Goal: Book appointment/travel/reservation

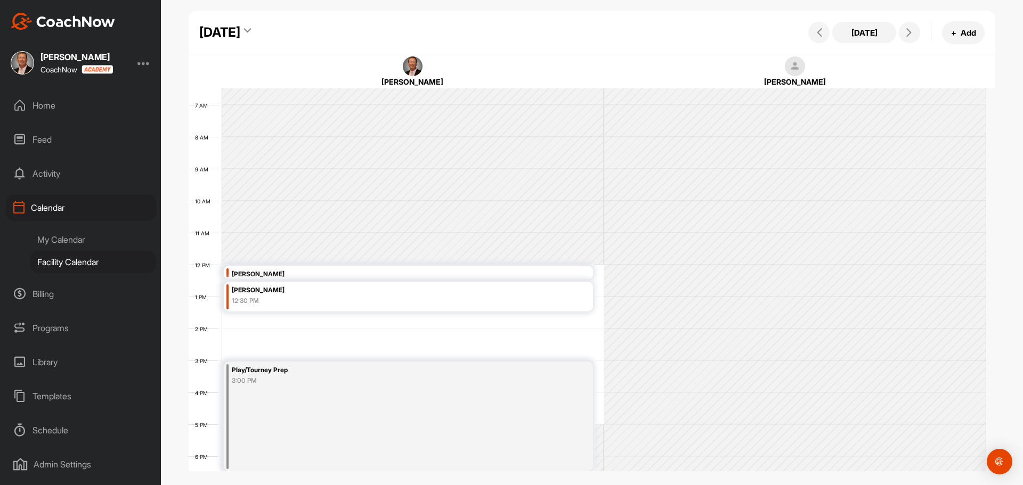
scroll to position [278, 0]
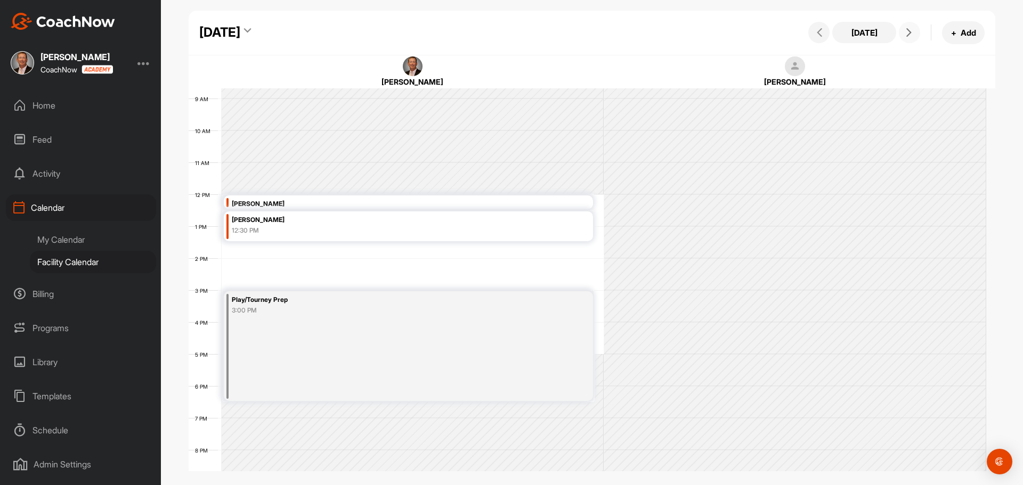
click at [909, 36] on icon at bounding box center [909, 32] width 9 height 9
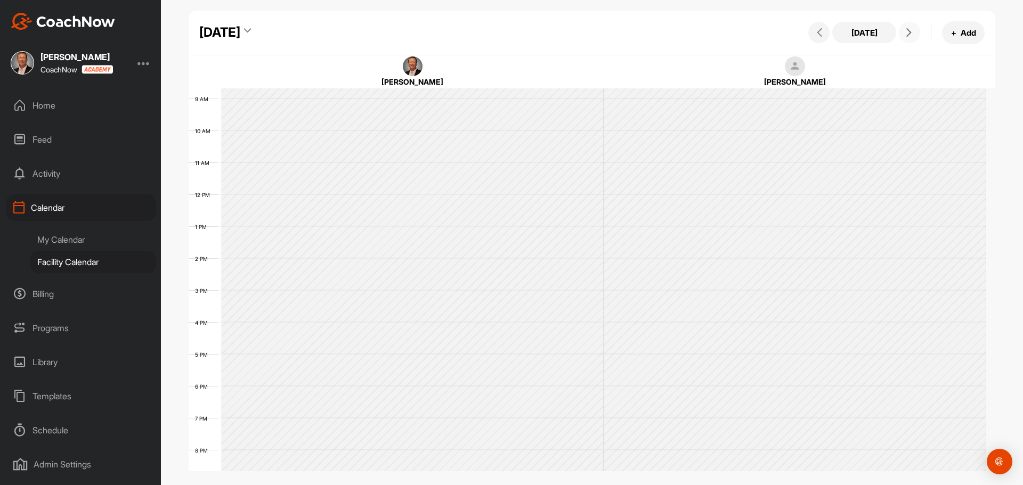
scroll to position [184, 0]
click at [909, 36] on icon at bounding box center [909, 32] width 9 height 9
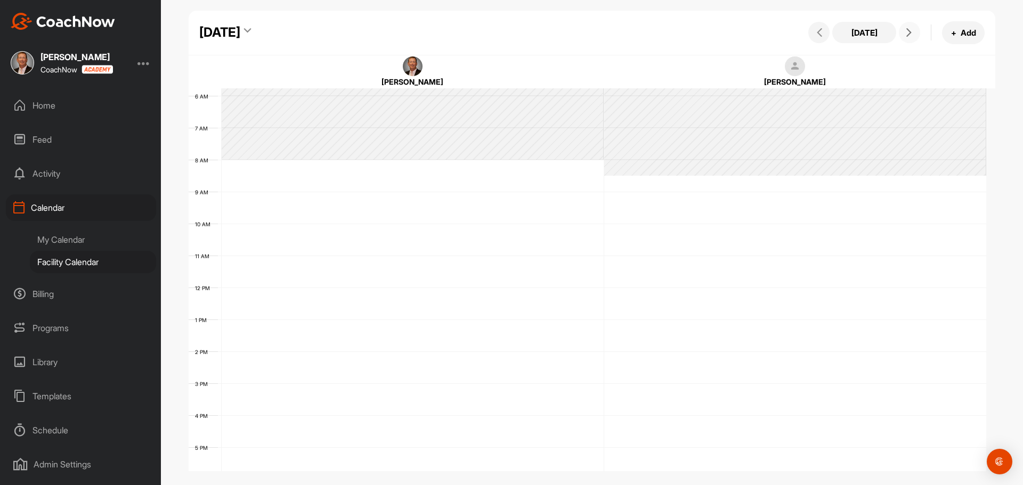
click at [909, 36] on icon at bounding box center [909, 32] width 9 height 9
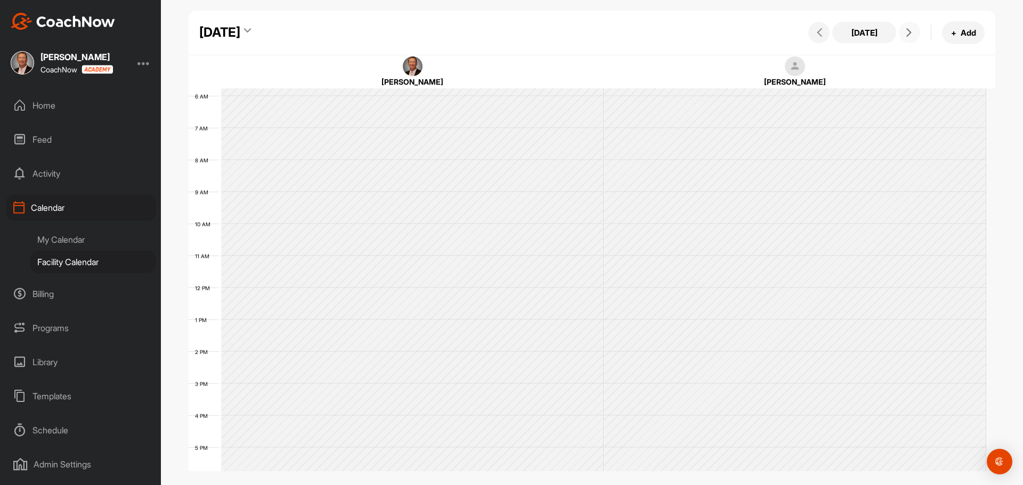
click at [909, 36] on icon at bounding box center [909, 32] width 9 height 9
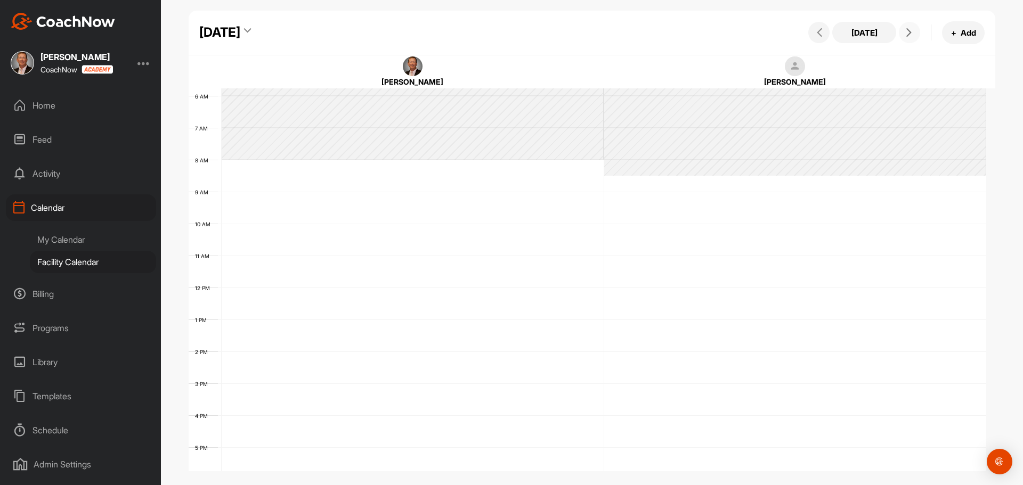
click at [909, 36] on icon at bounding box center [909, 32] width 9 height 9
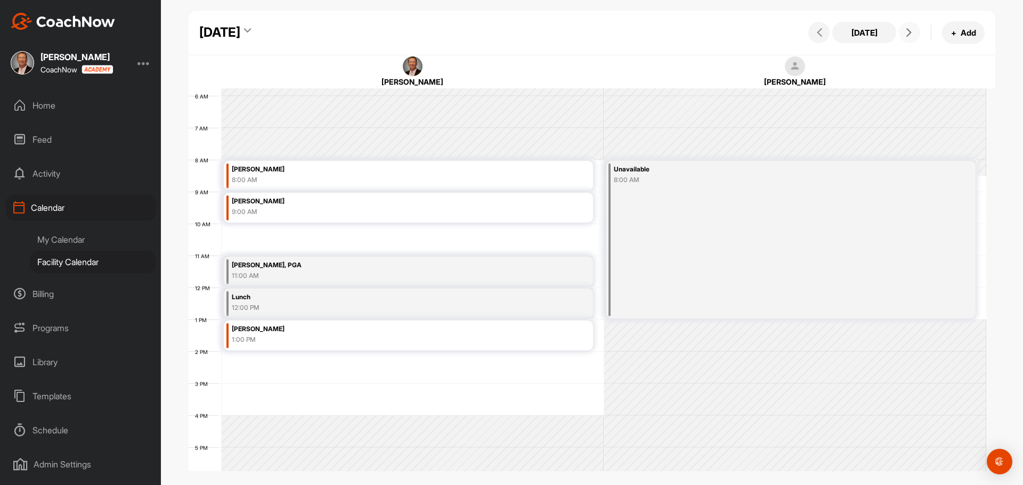
click at [909, 36] on icon at bounding box center [909, 32] width 9 height 9
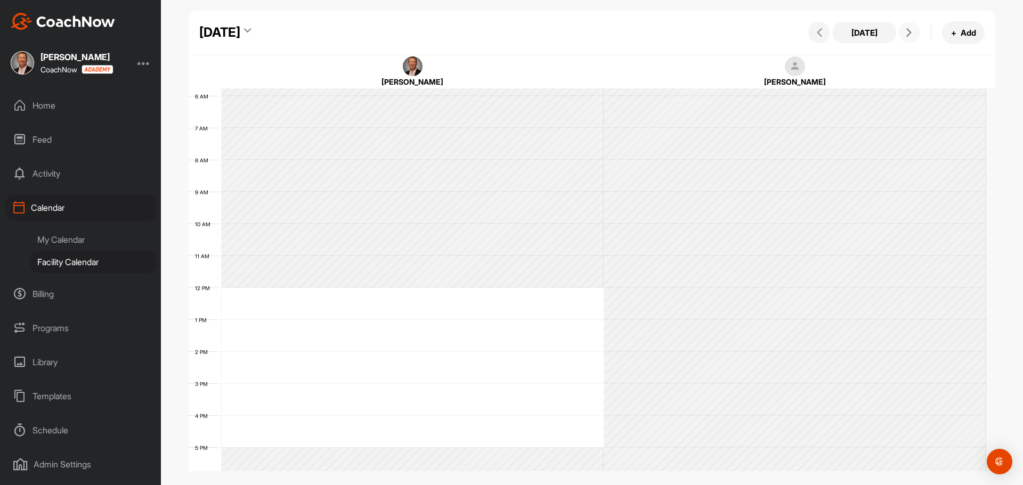
click at [909, 36] on icon at bounding box center [909, 32] width 9 height 9
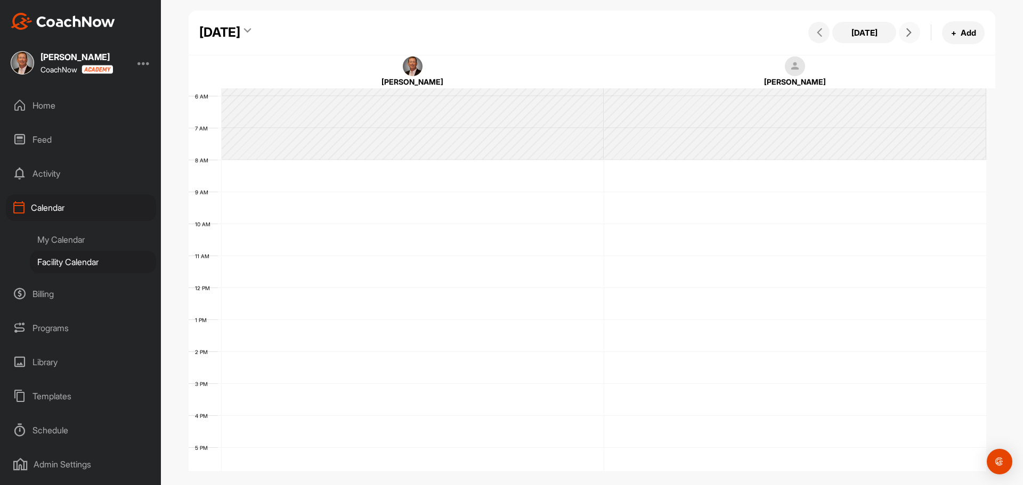
click at [909, 36] on icon at bounding box center [909, 32] width 9 height 9
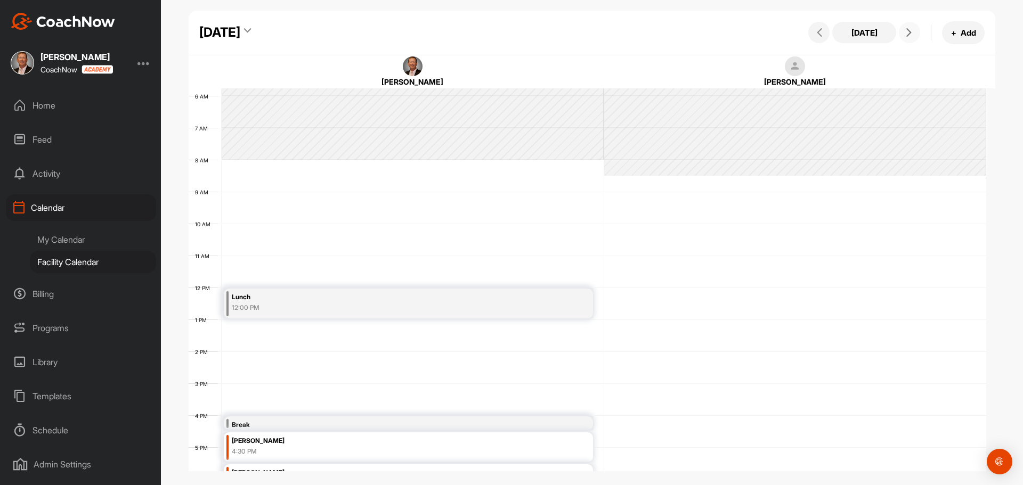
click at [908, 36] on icon at bounding box center [909, 32] width 9 height 9
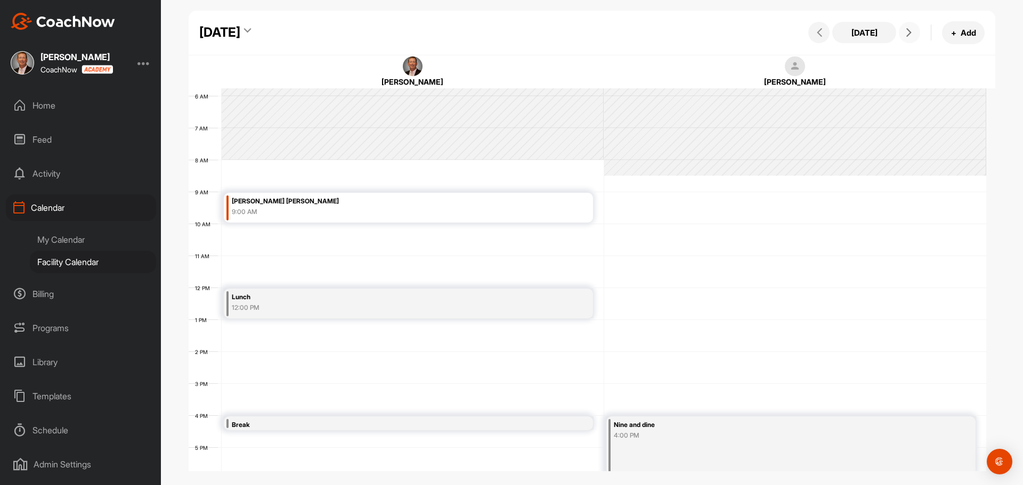
click at [908, 36] on icon at bounding box center [909, 32] width 9 height 9
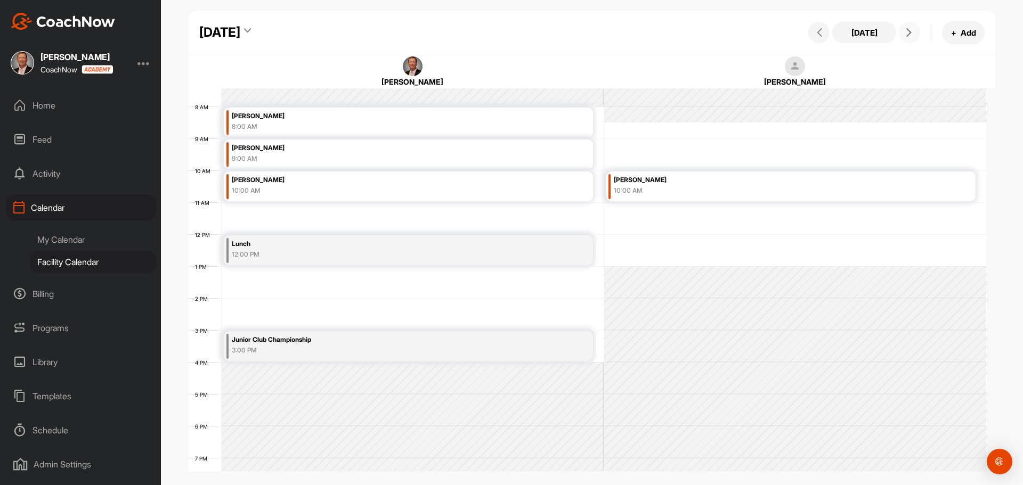
scroll to position [291, 0]
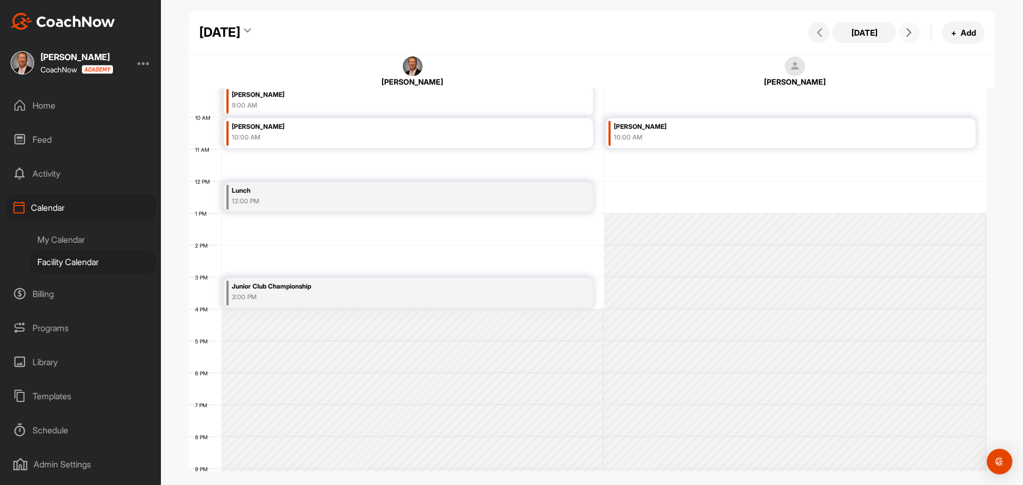
click at [235, 249] on div "12 AM 1 AM 2 AM 3 AM 4 AM 5 AM 6 AM 7 AM 8 AM 9 AM 10 AM 11 AM 12 PM 1 PM 2 PM …" at bounding box center [588, 181] width 798 height 767
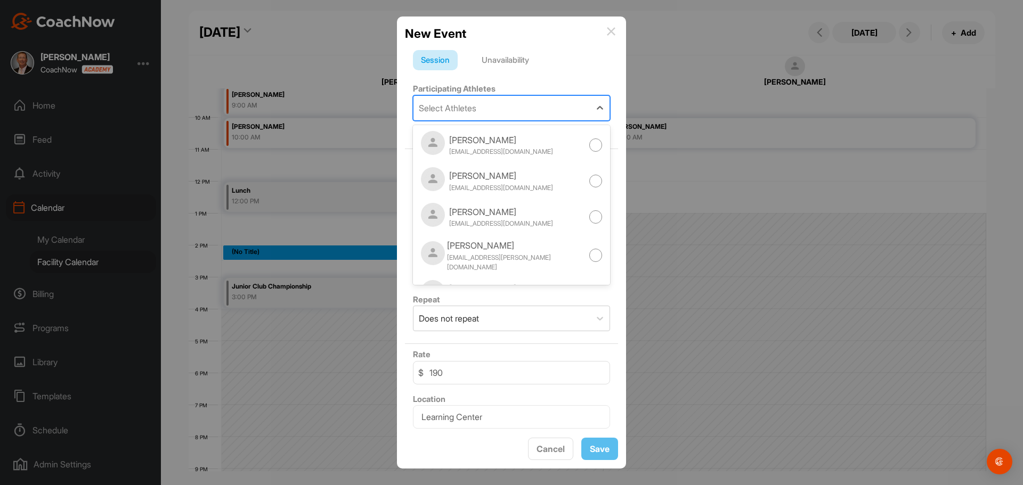
click at [458, 98] on div "Select Athletes" at bounding box center [502, 108] width 177 height 25
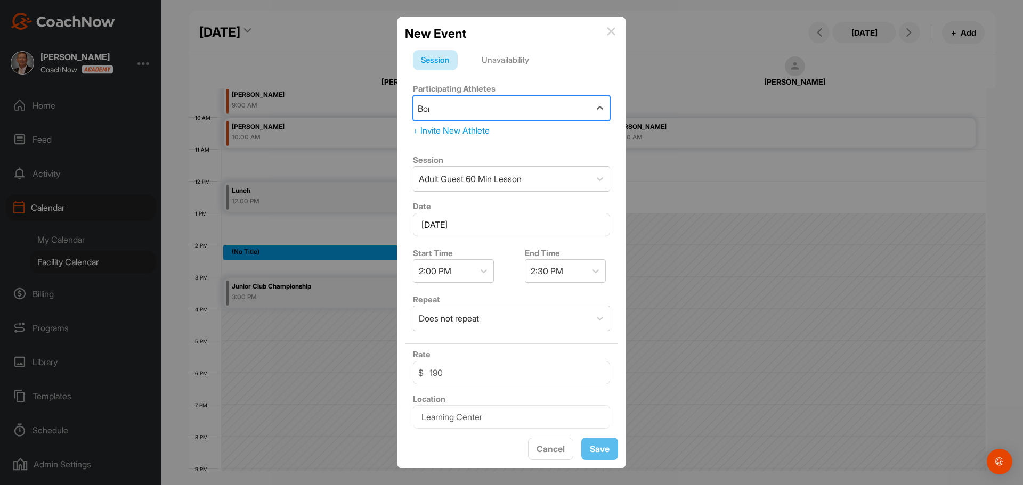
type input "Bone"
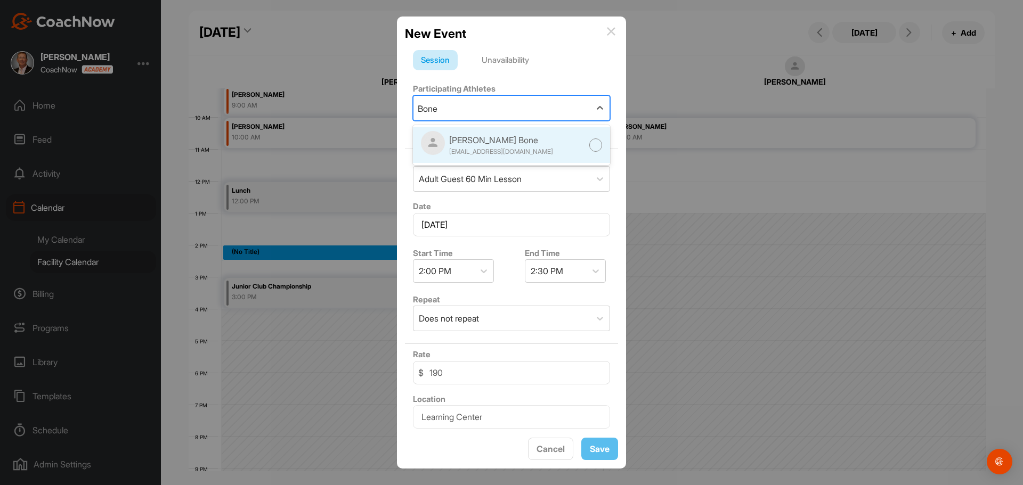
click at [471, 140] on div "[PERSON_NAME] Bone" at bounding box center [501, 140] width 104 height 13
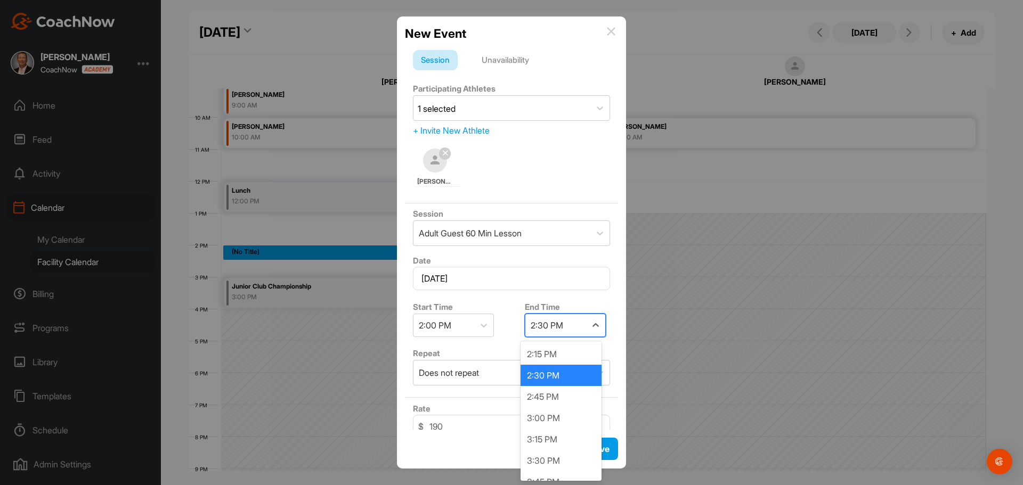
click at [536, 318] on div "2:30 PM" at bounding box center [555, 325] width 61 height 22
click at [552, 416] on div "3:00 PM" at bounding box center [561, 418] width 81 height 21
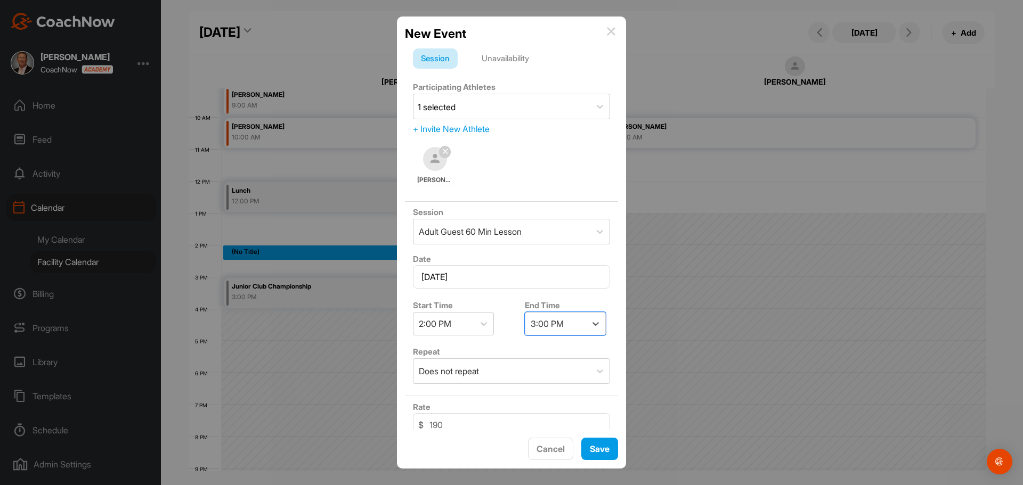
scroll to position [0, 0]
click at [600, 443] on button "Save" at bounding box center [599, 449] width 37 height 23
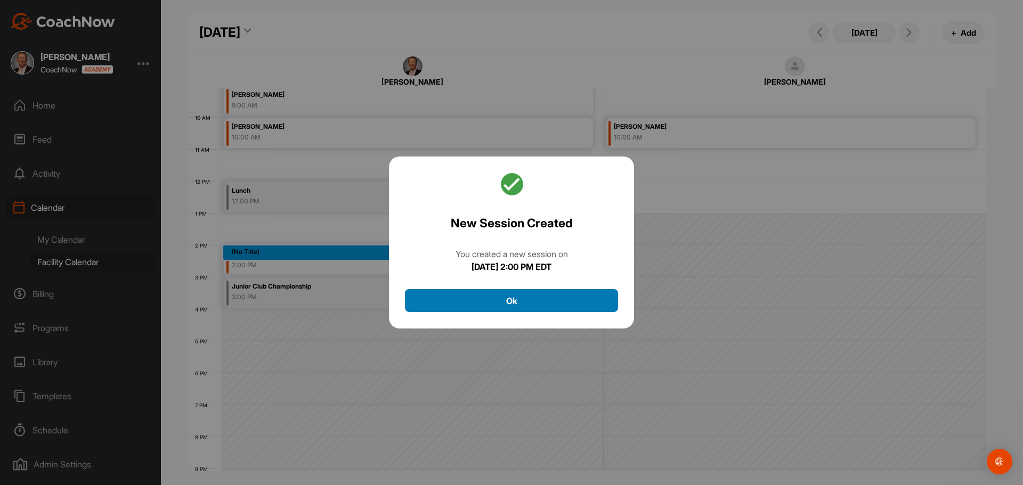
click at [536, 301] on button "Ok" at bounding box center [511, 300] width 213 height 23
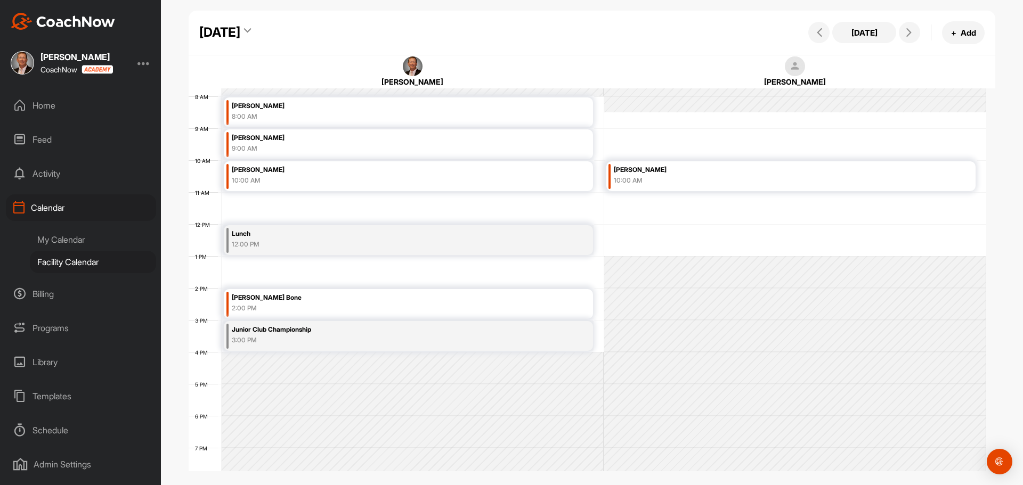
scroll to position [266, 0]
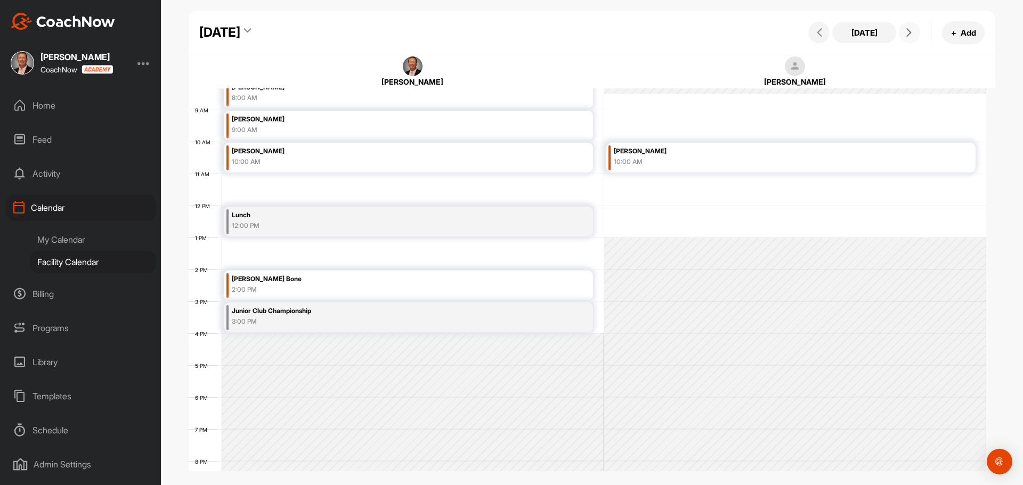
click at [907, 34] on icon at bounding box center [909, 32] width 9 height 9
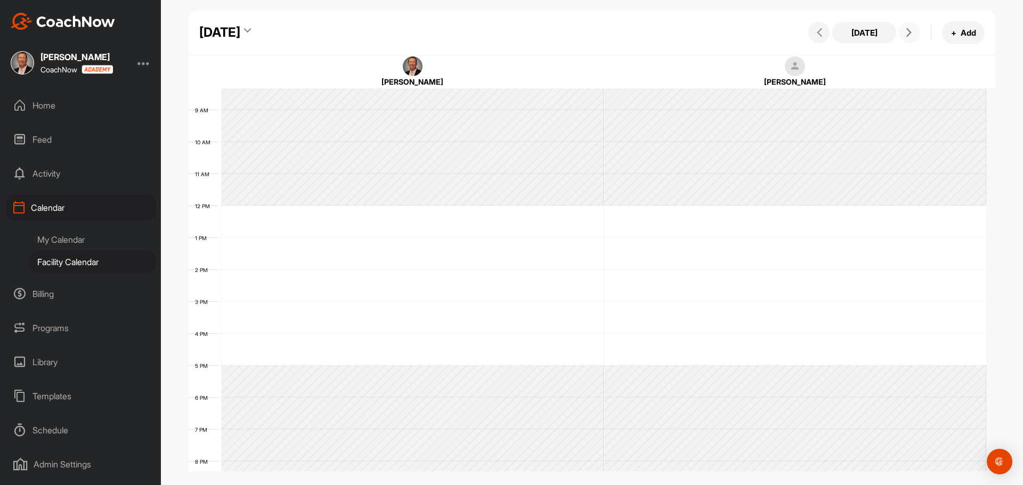
scroll to position [184, 0]
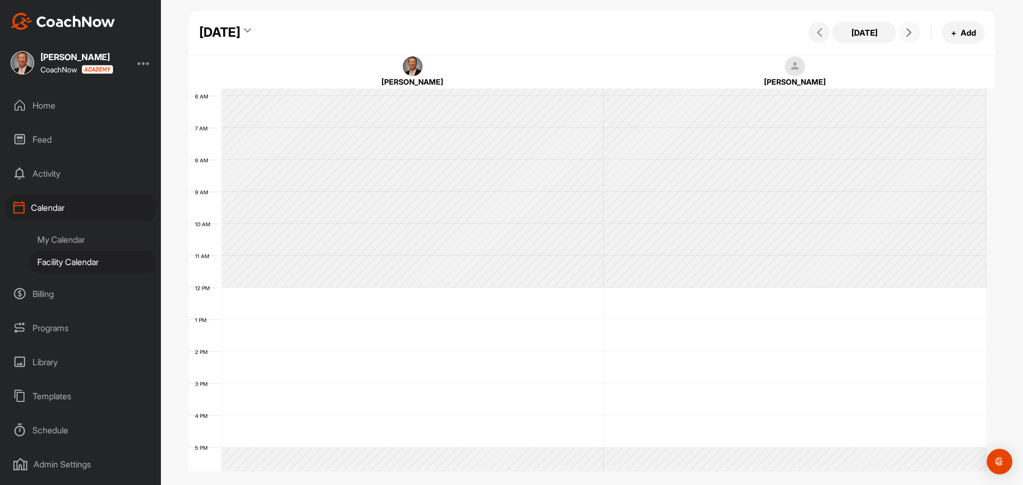
click at [907, 34] on icon at bounding box center [909, 32] width 9 height 9
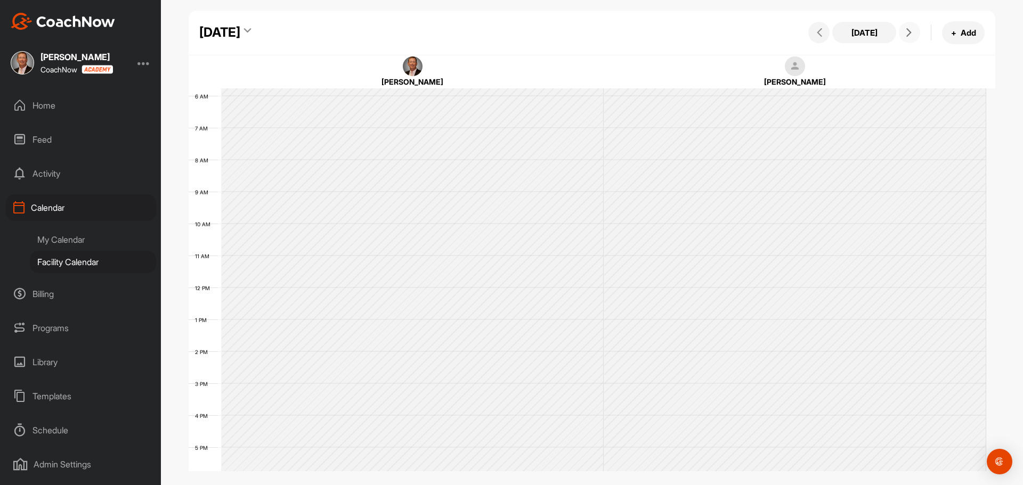
click at [907, 34] on icon at bounding box center [909, 32] width 9 height 9
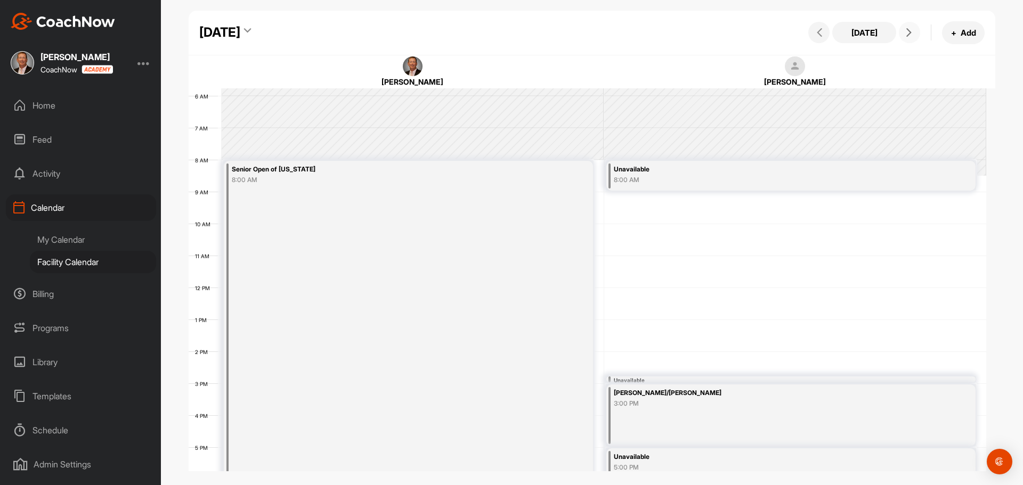
click at [907, 34] on icon at bounding box center [909, 32] width 9 height 9
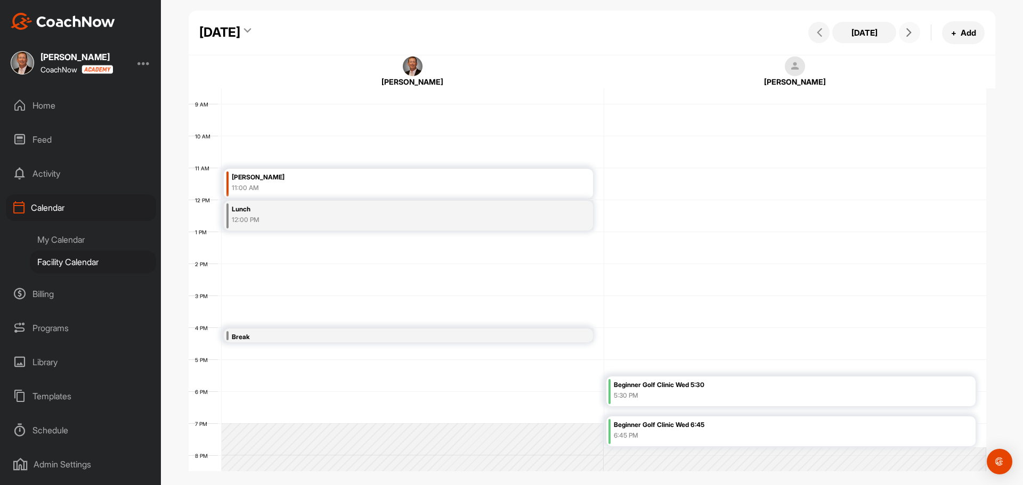
scroll to position [291, 0]
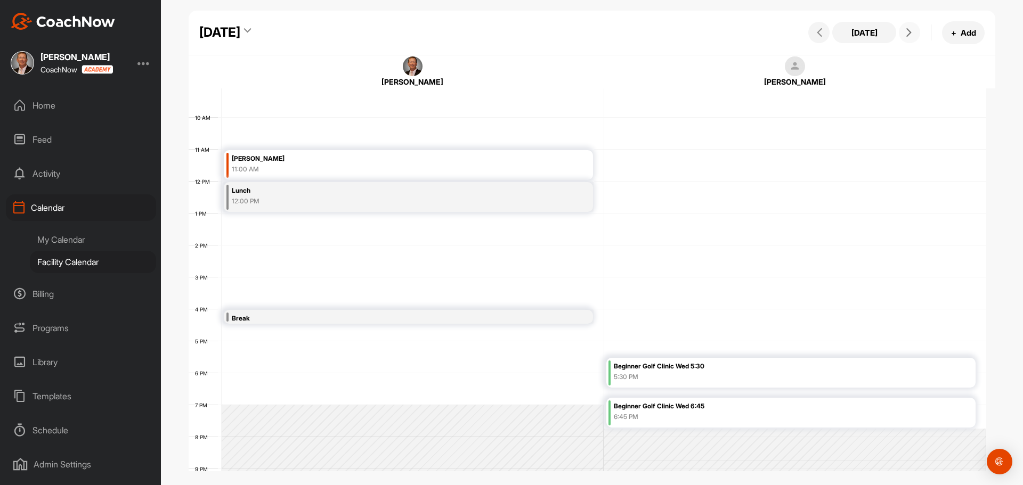
click at [226, 282] on div "12 AM 1 AM 2 AM 3 AM 4 AM 5 AM 6 AM 7 AM 8 AM 9 AM 10 AM 11 AM 12 PM 1 PM 2 PM …" at bounding box center [588, 181] width 798 height 767
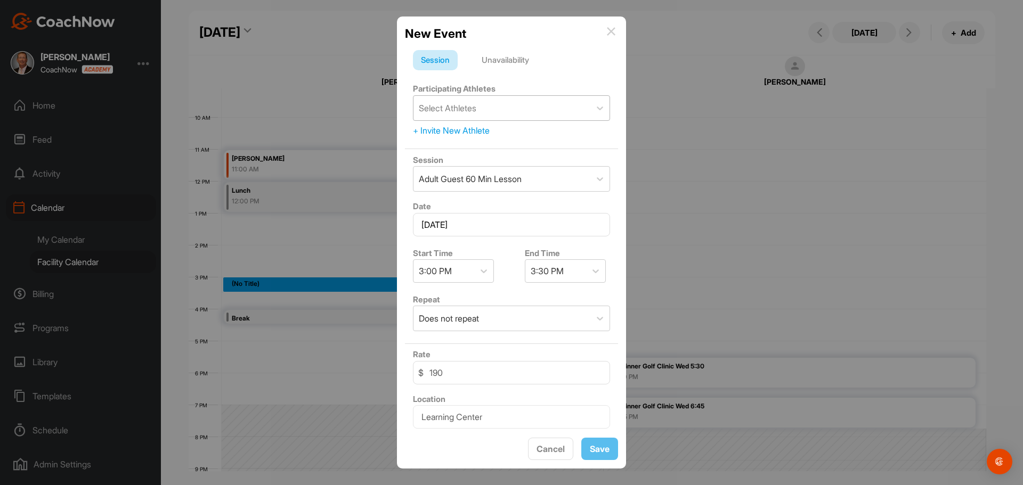
click at [481, 107] on div "Select Athletes" at bounding box center [502, 108] width 177 height 25
type input "bone"
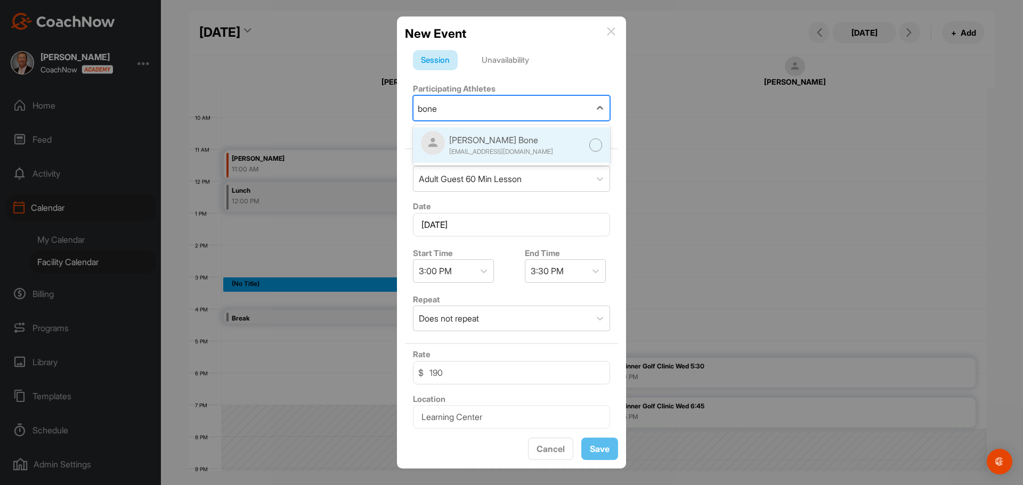
click at [463, 141] on div "[PERSON_NAME] Bone" at bounding box center [501, 140] width 104 height 13
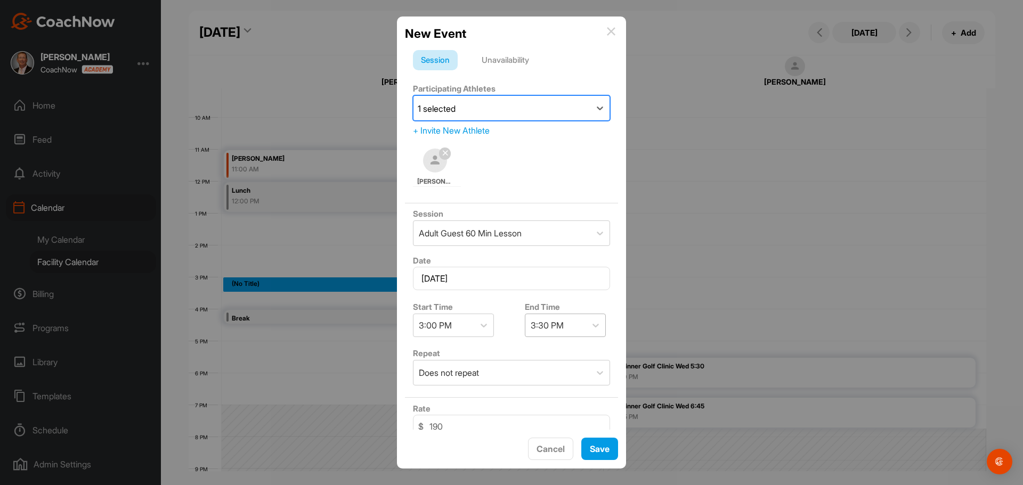
click at [548, 330] on div "3:30 PM" at bounding box center [547, 325] width 33 height 13
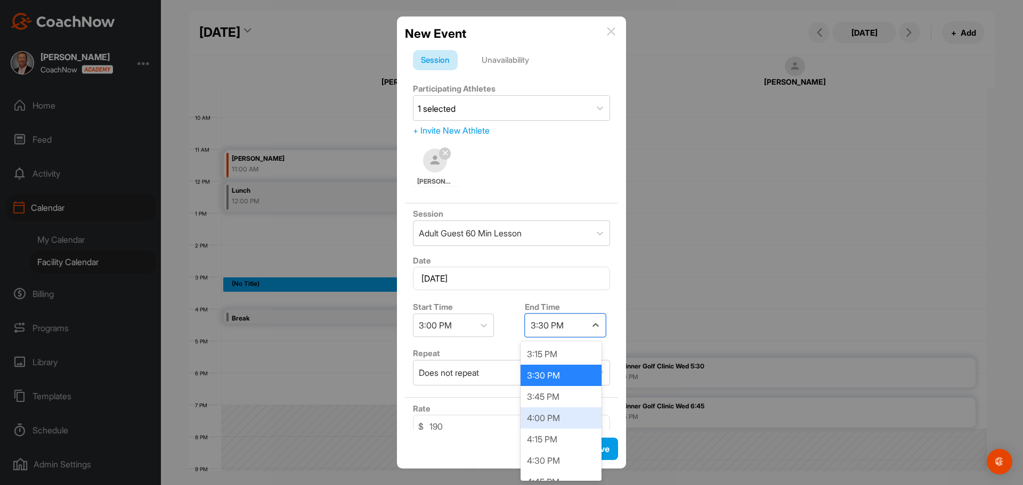
click at [558, 422] on div "4:00 PM" at bounding box center [561, 418] width 81 height 21
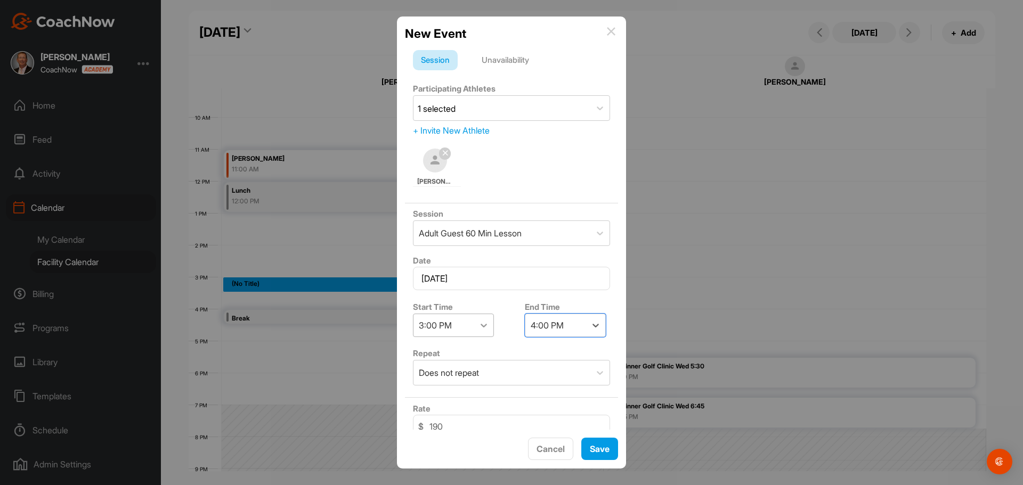
click at [476, 321] on div at bounding box center [483, 325] width 19 height 19
click at [443, 394] on div "2:00 PM" at bounding box center [453, 398] width 81 height 21
click at [598, 449] on button "Save" at bounding box center [599, 449] width 37 height 23
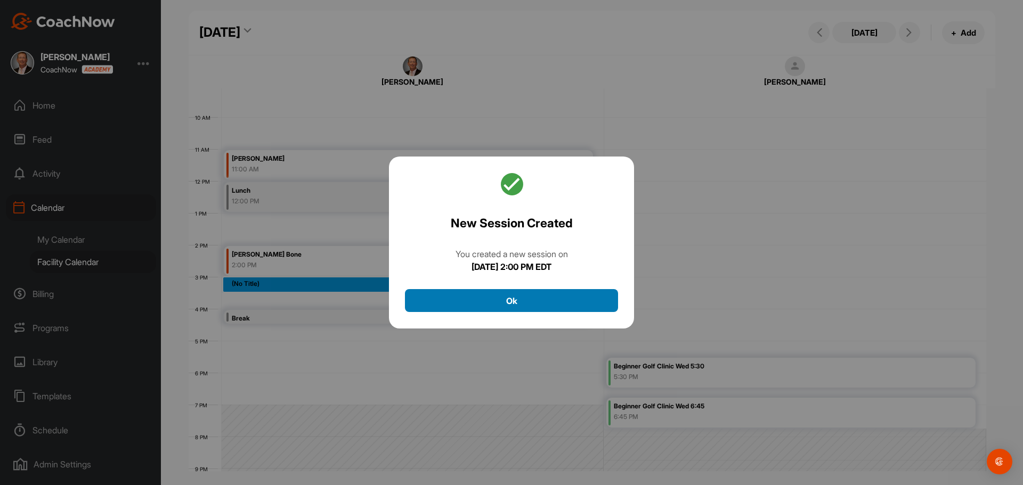
click at [556, 309] on button "Ok" at bounding box center [511, 300] width 213 height 23
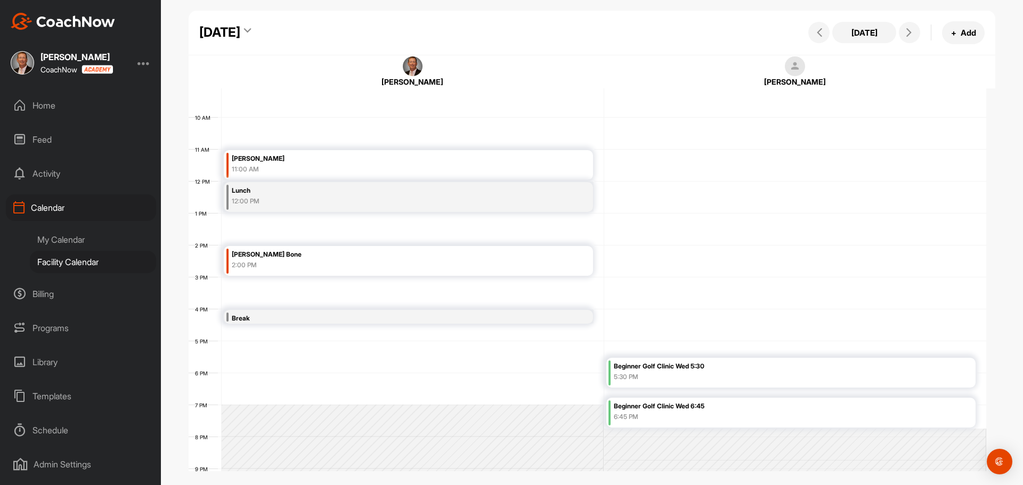
drag, startPoint x: 343, startPoint y: 168, endPoint x: 653, endPoint y: 87, distance: 321.2
click at [654, 87] on div "[PERSON_NAME]" at bounding box center [794, 81] width 321 height 11
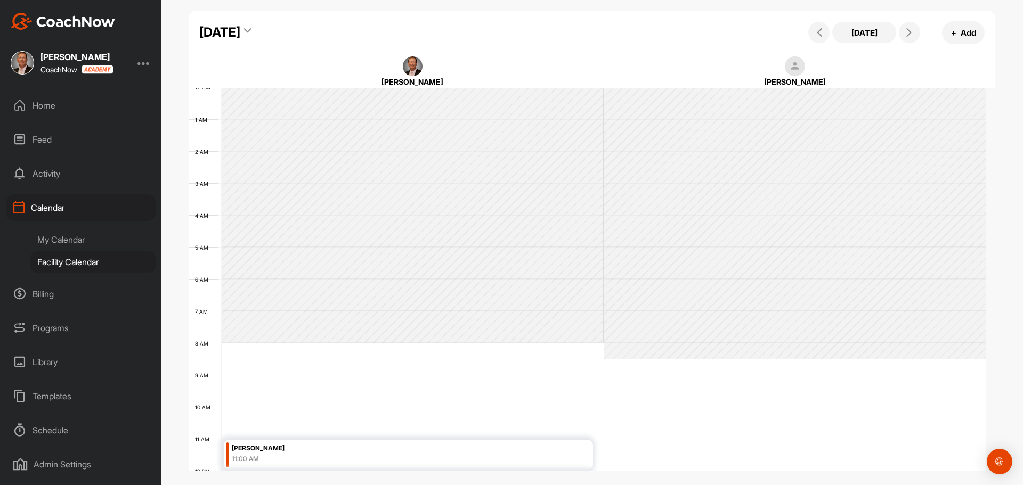
scroll to position [0, 0]
click at [863, 34] on button "[DATE]" at bounding box center [864, 32] width 64 height 21
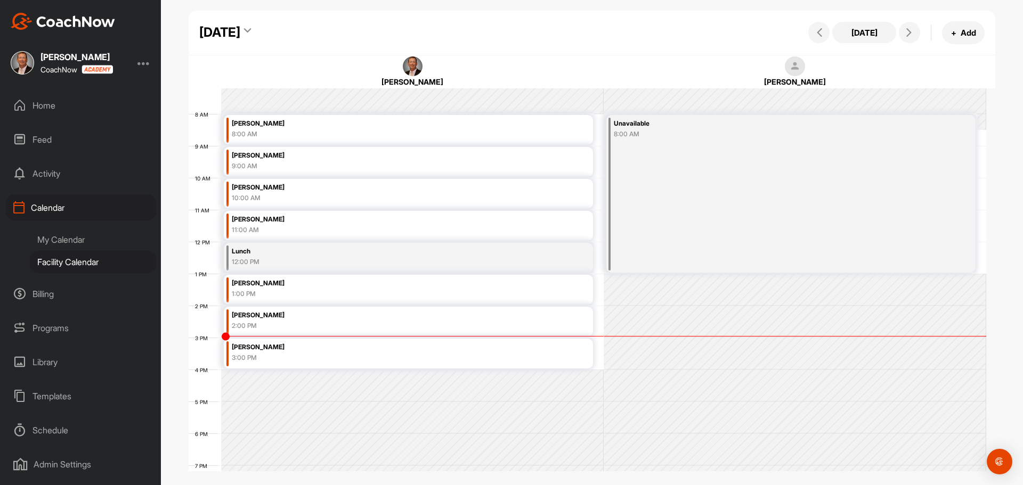
scroll to position [344, 0]
